Goal: Find specific page/section

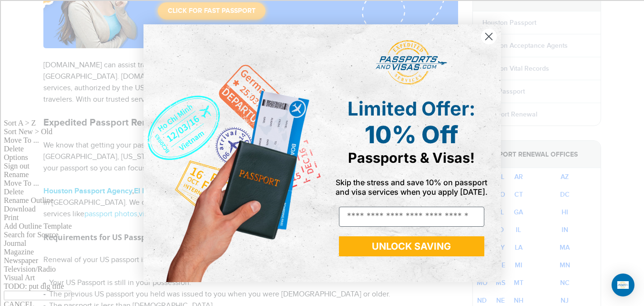
click at [494, 38] on circle "Close dialog" at bounding box center [489, 36] width 16 height 16
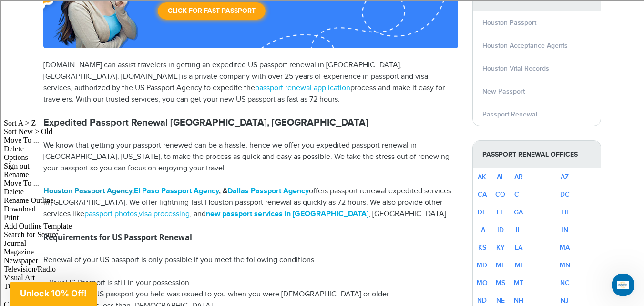
click at [104, 190] on link "Houston Passport Agency" at bounding box center [87, 190] width 89 height 9
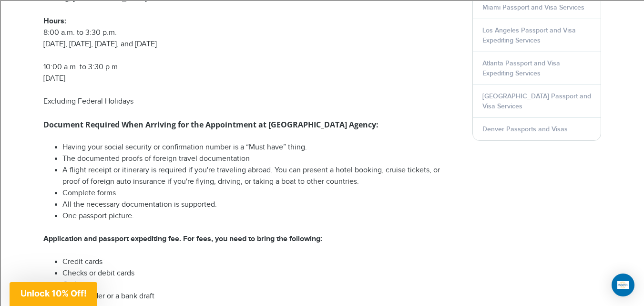
scroll to position [620, 0]
